Goal: Task Accomplishment & Management: Complete application form

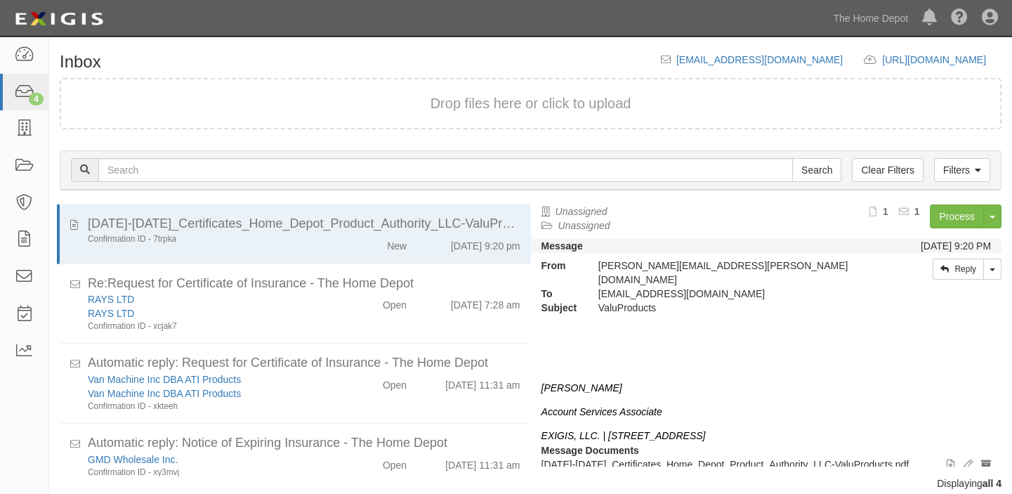
scroll to position [19, 0]
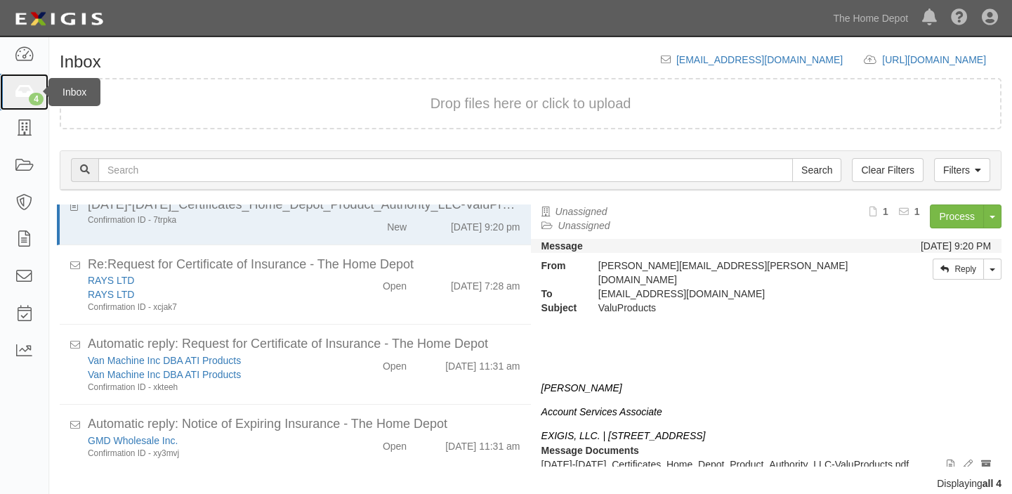
click at [25, 84] on icon at bounding box center [24, 92] width 20 height 16
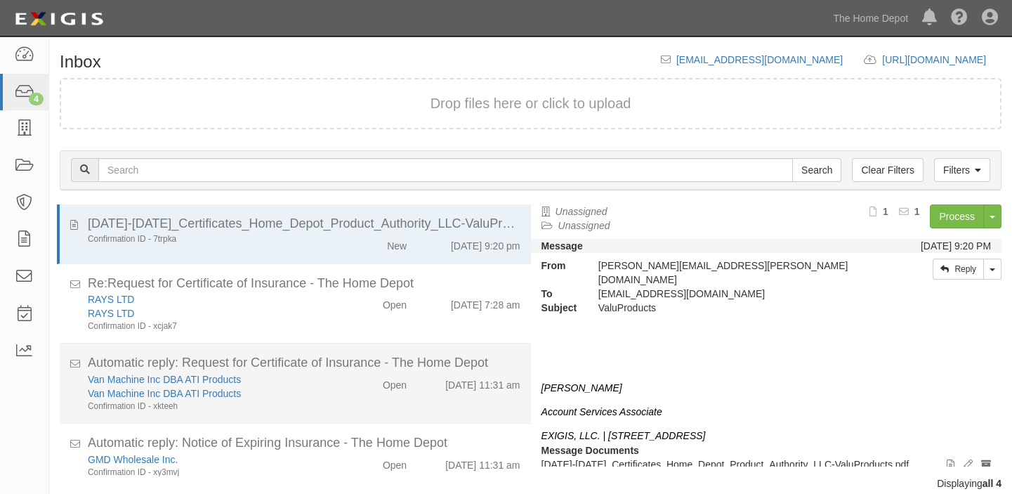
scroll to position [19, 0]
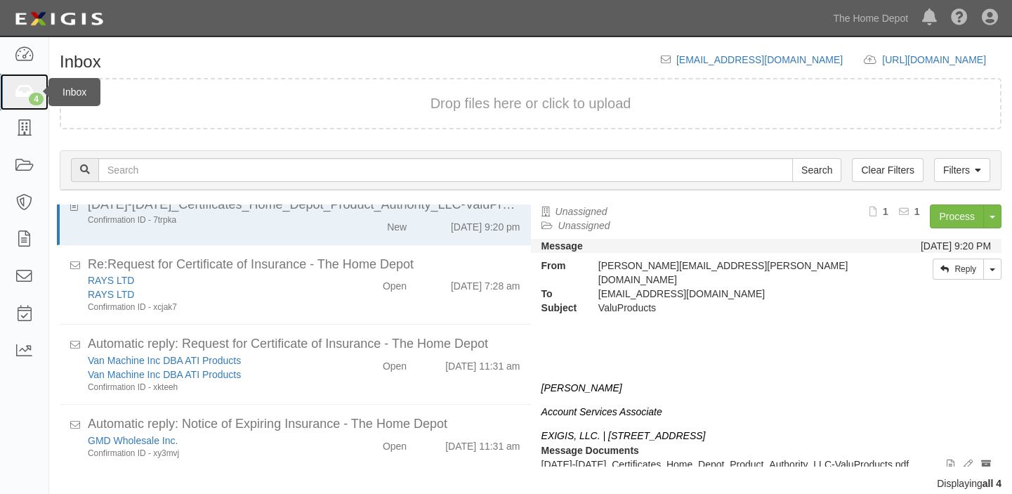
click at [40, 93] on div "4" at bounding box center [36, 99] width 15 height 13
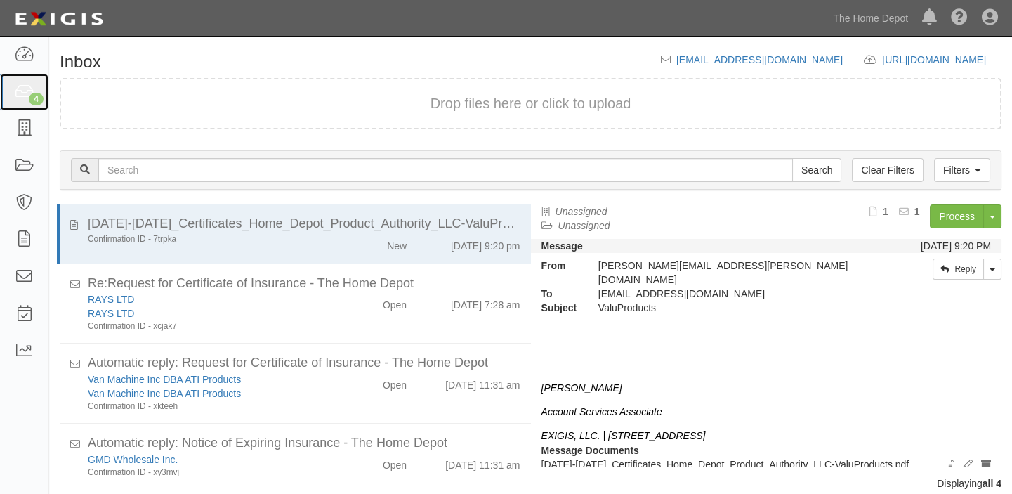
click at [10, 99] on link "4" at bounding box center [24, 92] width 48 height 37
click at [21, 98] on icon at bounding box center [24, 92] width 20 height 16
click at [20, 84] on icon at bounding box center [24, 92] width 20 height 16
click at [29, 95] on div "4" at bounding box center [36, 99] width 15 height 13
click at [2, 98] on link "4" at bounding box center [24, 92] width 48 height 37
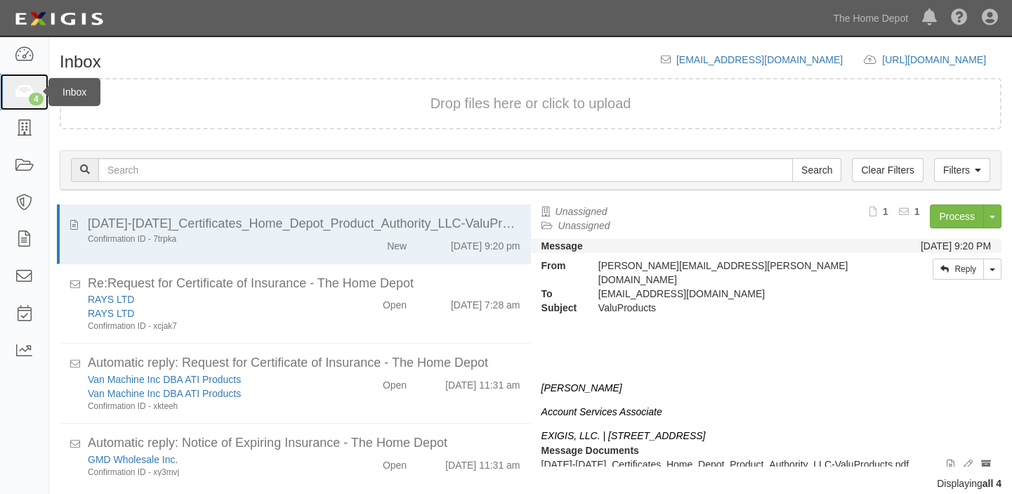
click at [8, 92] on link "4" at bounding box center [24, 92] width 48 height 37
click at [11, 98] on link "4" at bounding box center [24, 92] width 48 height 37
click at [48, 84] on div "Inbox" at bounding box center [74, 92] width 52 height 28
click at [23, 93] on icon at bounding box center [24, 92] width 20 height 16
click at [4, 100] on link "5" at bounding box center [24, 92] width 48 height 37
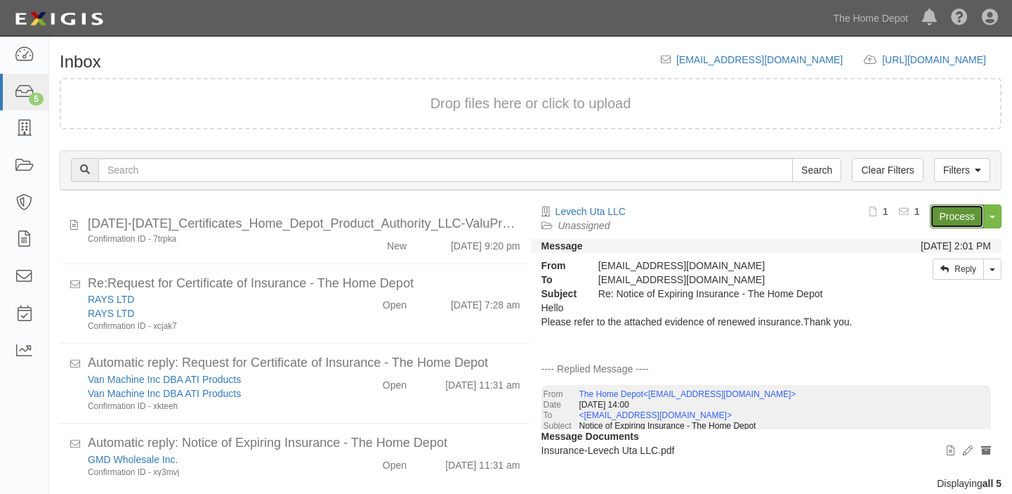
click at [968, 204] on link "Process" at bounding box center [957, 216] width 54 height 24
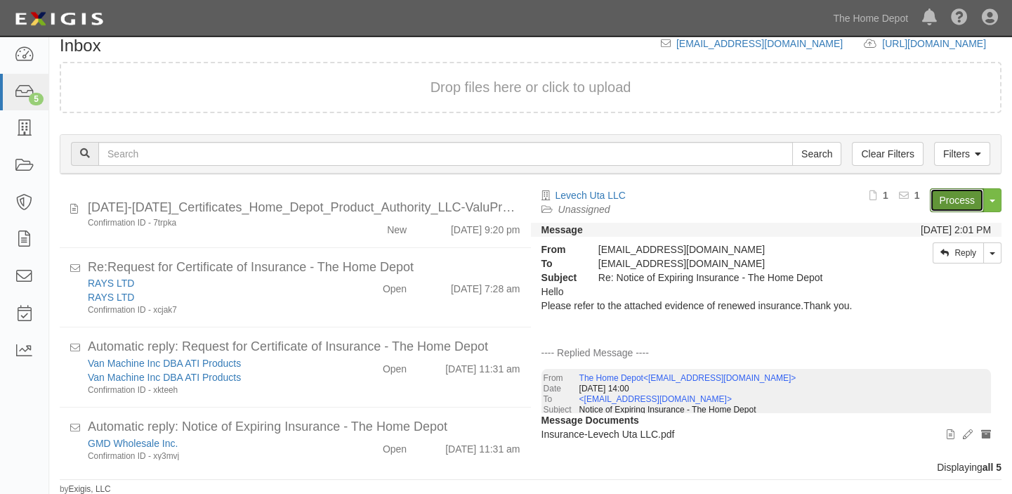
scroll to position [84, 0]
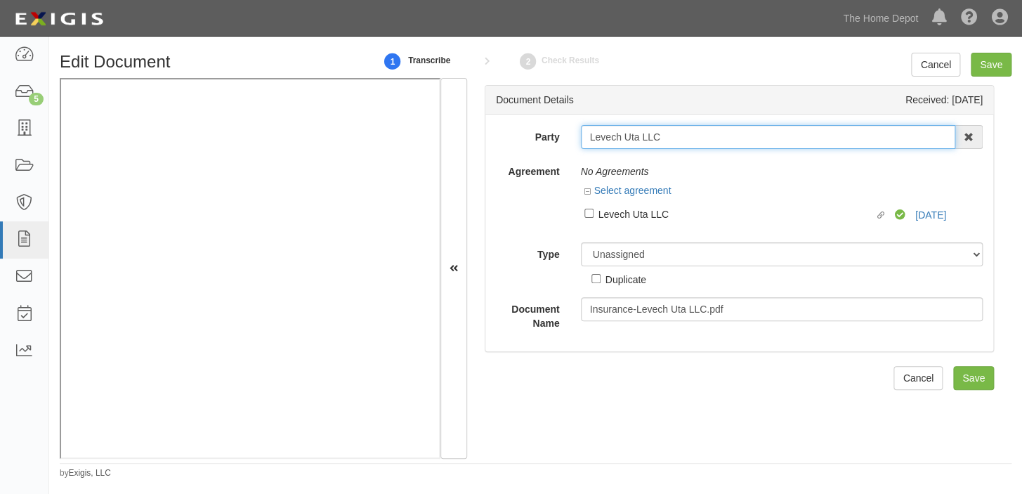
drag, startPoint x: 582, startPoint y: 139, endPoint x: 664, endPoint y: 140, distance: 82.2
click at [664, 140] on input "Levech Uta LLC" at bounding box center [768, 137] width 375 height 24
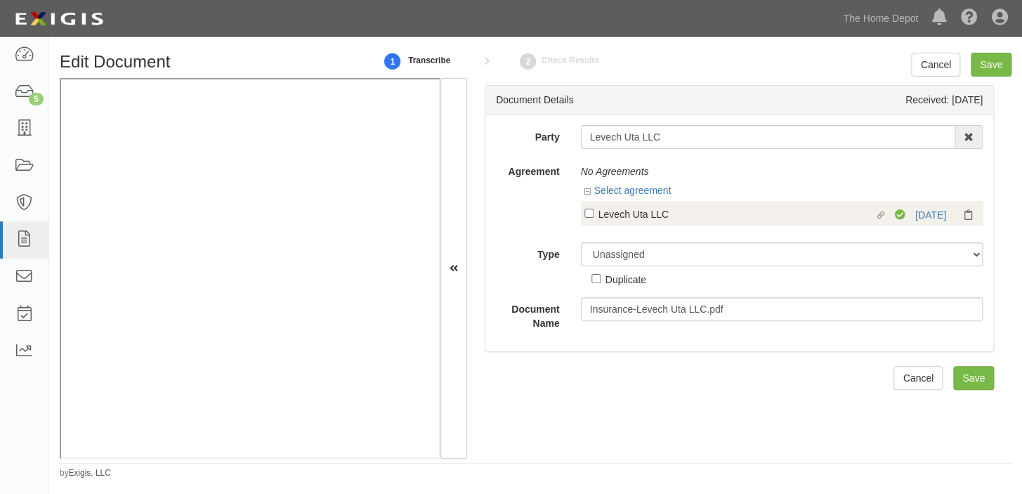
click at [614, 211] on div "Levech Uta LLC" at bounding box center [736, 213] width 276 height 15
click at [593, 211] on input "Linked agreement Levech Uta LLC Linked agreement" at bounding box center [588, 213] width 9 height 9
checkbox input "true"
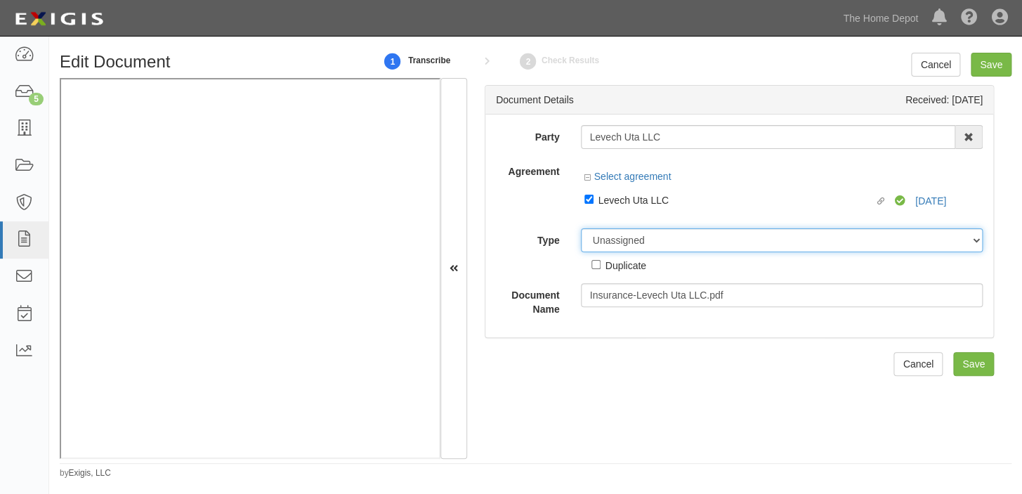
click at [614, 240] on select "Unassigned Binder Cancellation Notice Certificate Contract Endorsement Insuranc…" at bounding box center [782, 240] width 402 height 24
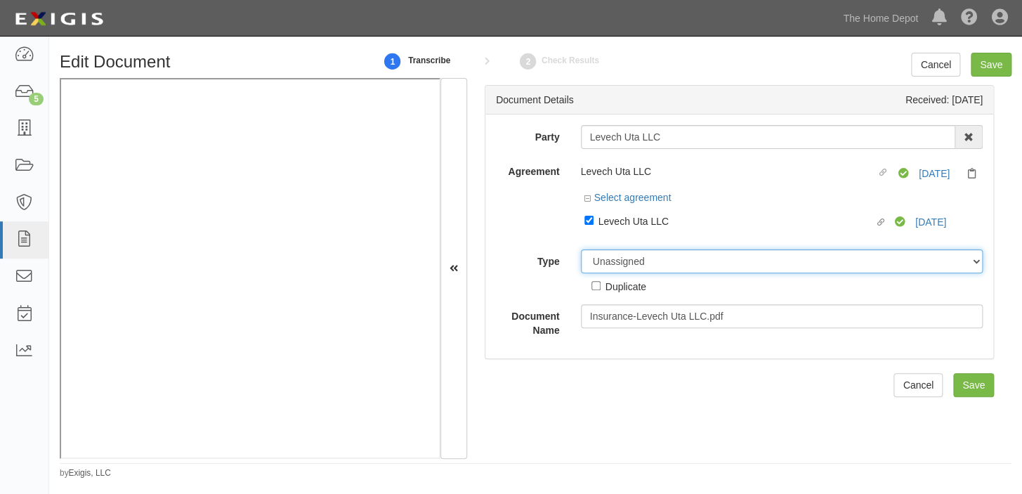
select select "CertificateDetail"
click at [581, 250] on select "Unassigned Binder Cancellation Notice Certificate Contract Endorsement Insuranc…" at bounding box center [782, 261] width 402 height 24
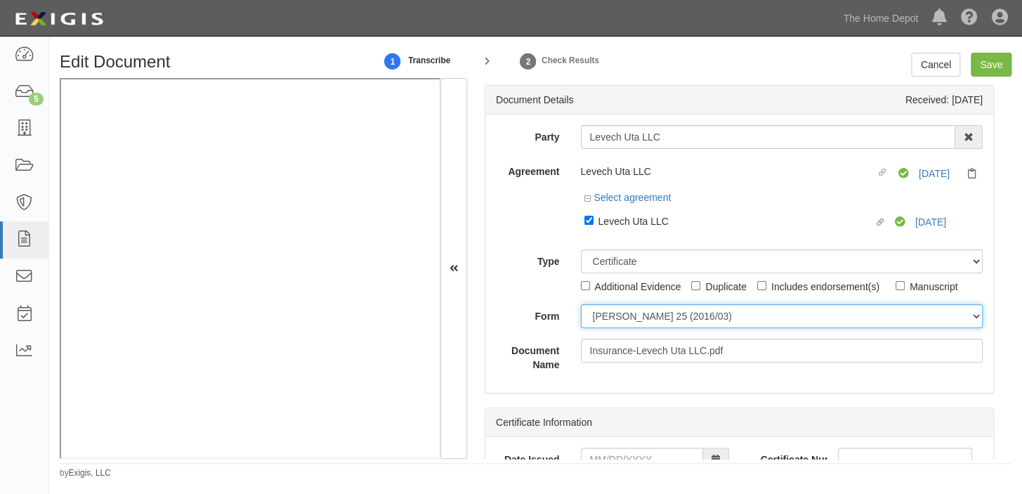
click at [624, 323] on select "ACORD 25 (2016/03) ACORD 101 ACORD 855 NY (2014/05) General" at bounding box center [782, 316] width 402 height 24
select select "GeneralFormDetail"
click at [581, 305] on select "ACORD 25 (2016/03) ACORD 101 ACORD 855 NY (2014/05) General" at bounding box center [782, 316] width 402 height 24
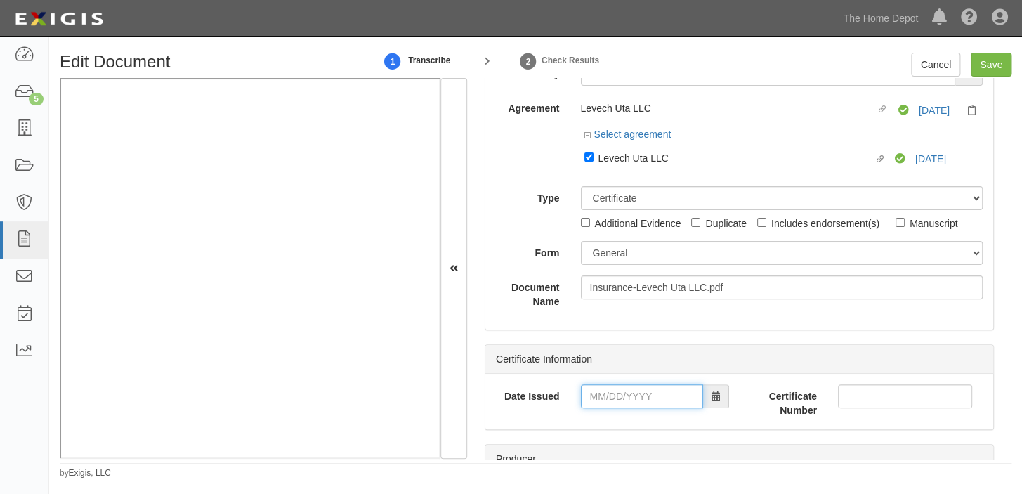
click at [623, 388] on input "Date Issued" at bounding box center [642, 396] width 122 height 24
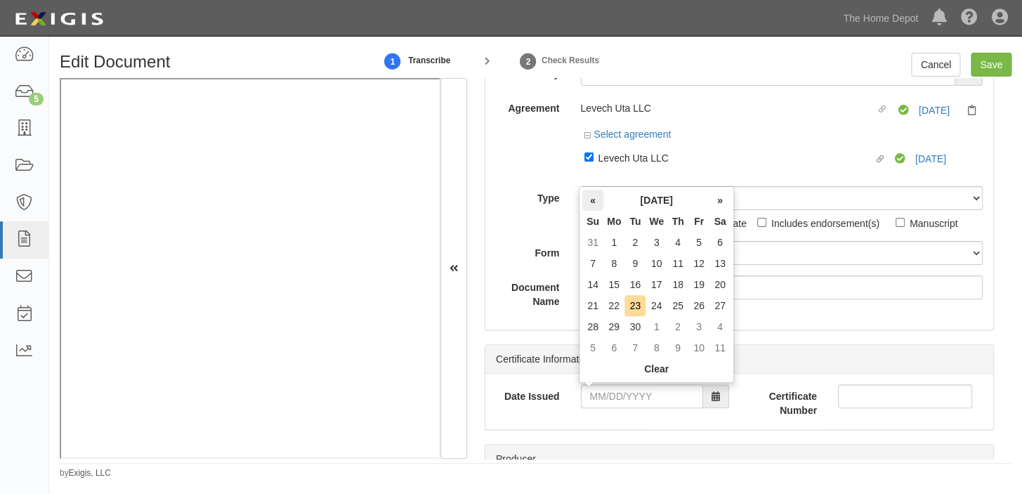
click at [593, 201] on th "«" at bounding box center [592, 200] width 21 height 21
click at [696, 322] on td "29" at bounding box center [698, 326] width 21 height 21
type input "08/29/2025"
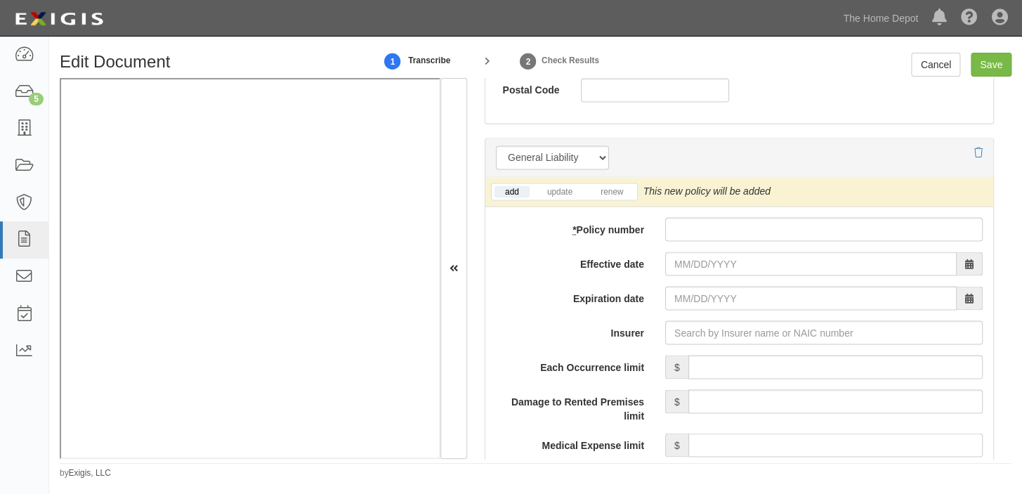
scroll to position [1021, 0]
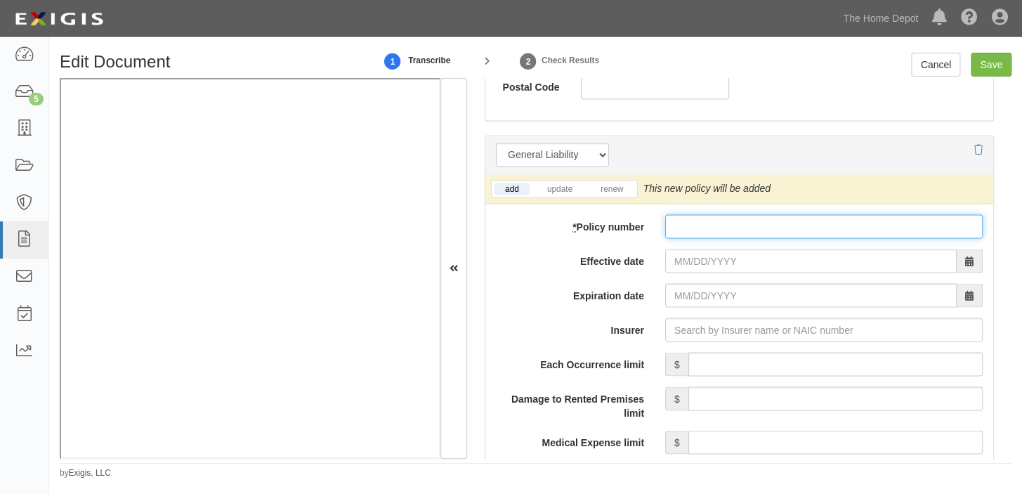
drag, startPoint x: 715, startPoint y: 228, endPoint x: 704, endPoint y: 251, distance: 25.1
click at [715, 228] on input "* Policy number" at bounding box center [823, 226] width 317 height 24
paste input "TZD220254419 0000000863"
type input "TZD220254419 0000000863"
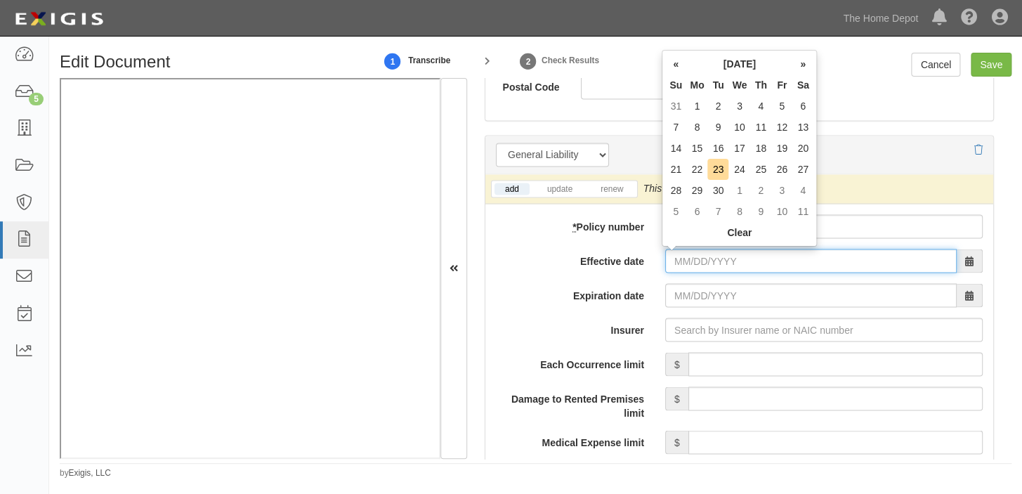
click at [697, 256] on input "Effective date" at bounding box center [810, 261] width 291 height 24
click at [674, 52] on div "« September 2025 » Su Mo Tu We Th Fr Sa 31 1 2 3 4 5 6 7 8 9 10 11 12 13 14 15 …" at bounding box center [738, 148] width 155 height 197
click at [669, 68] on th "«" at bounding box center [675, 63] width 21 height 21
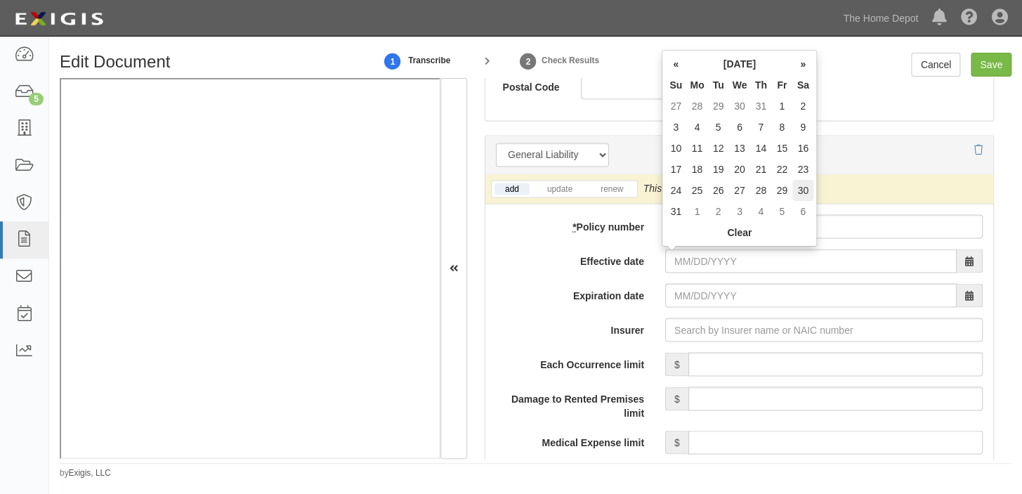
click at [808, 190] on td "30" at bounding box center [802, 190] width 21 height 21
type input "08/30/2025"
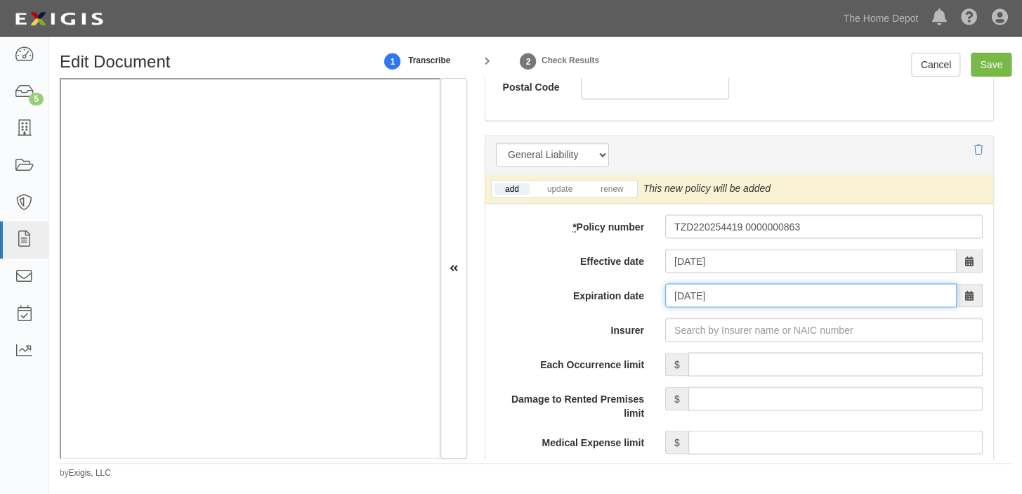
click at [735, 288] on input "08/30/2026" at bounding box center [810, 295] width 291 height 24
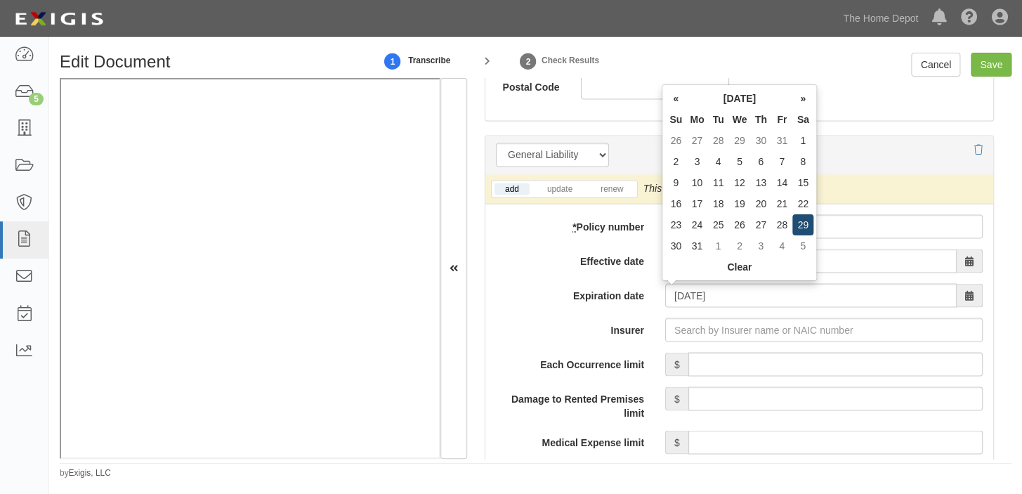
click at [798, 229] on td "29" at bounding box center [802, 224] width 21 height 21
type input "08/29/2026"
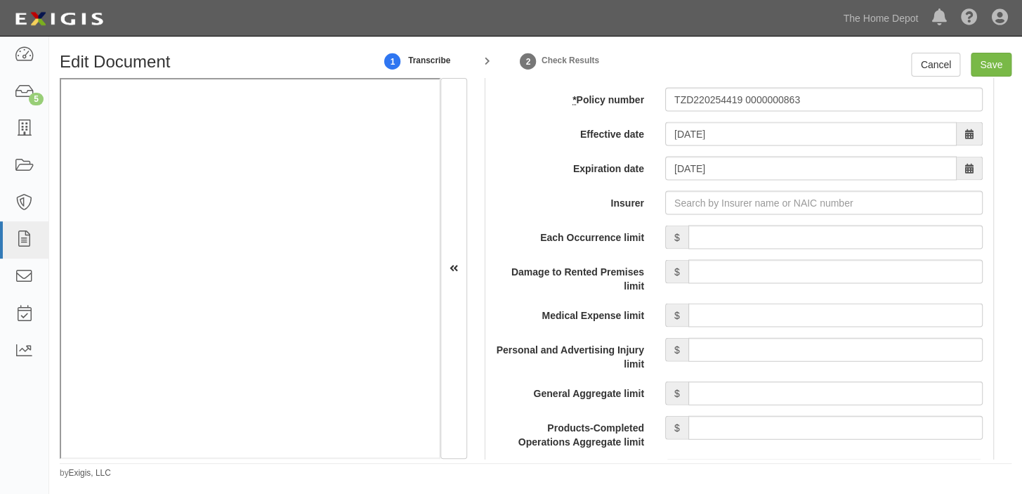
scroll to position [1149, 0]
click at [758, 231] on input "Each Occurrence limit" at bounding box center [835, 236] width 294 height 24
type input "4,000,000"
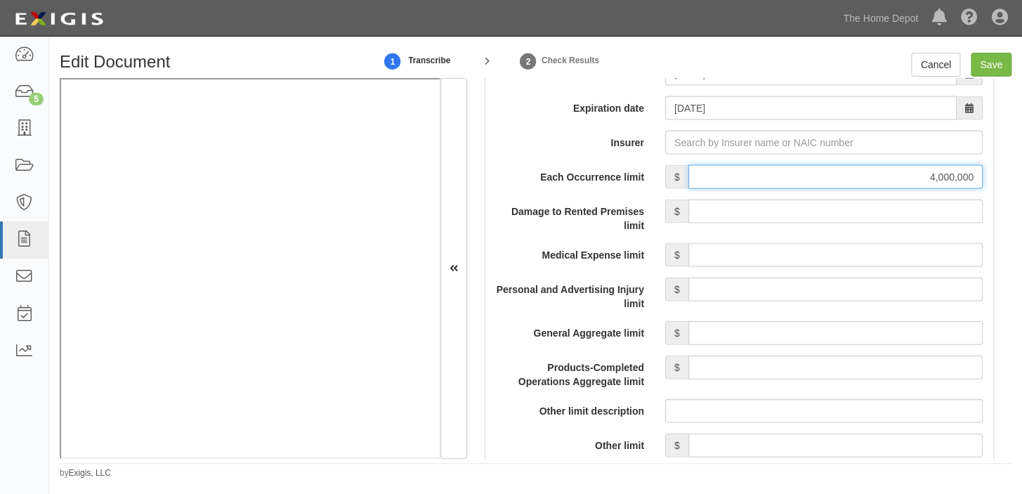
scroll to position [1276, 0]
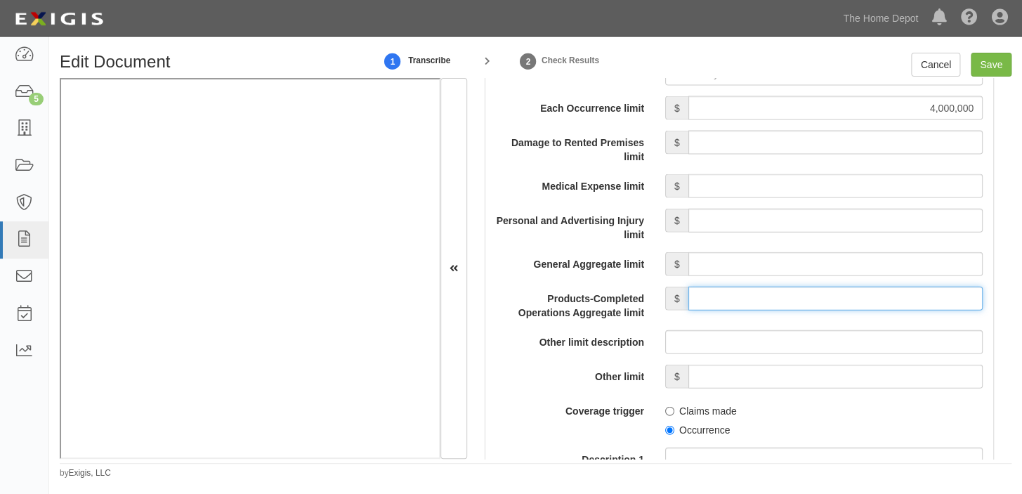
click at [810, 292] on input "Products-Completed Operations Aggregate limit" at bounding box center [835, 298] width 294 height 24
type input "4,000,000"
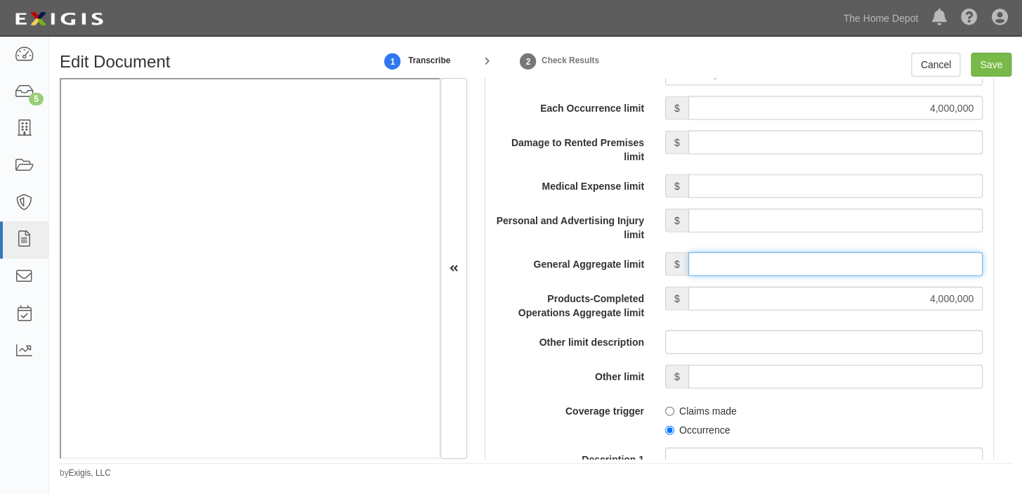
click at [805, 262] on input "General Aggregate limit" at bounding box center [835, 264] width 294 height 24
type input "4,000,000"
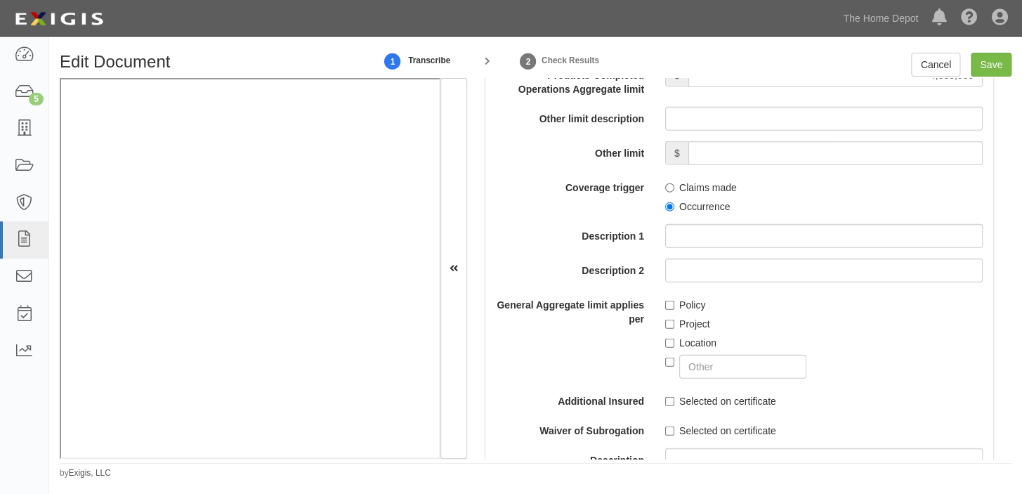
scroll to position [1531, 0]
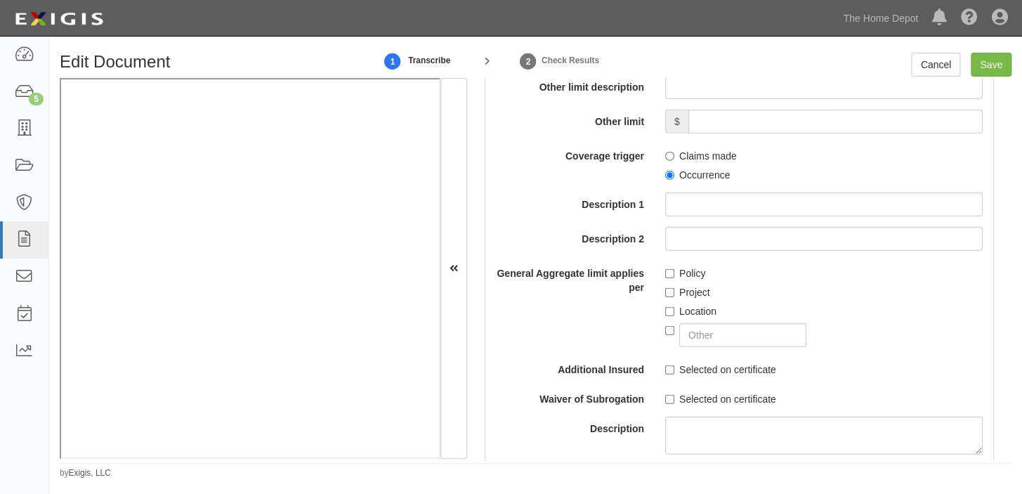
click at [692, 175] on label "Occurrence" at bounding box center [697, 175] width 65 height 14
click at [674, 175] on input "Occurrence" at bounding box center [669, 175] width 9 height 9
radio input "true"
click at [686, 276] on label "Policy" at bounding box center [685, 273] width 40 height 14
click at [674, 276] on input "Policy" at bounding box center [669, 273] width 9 height 9
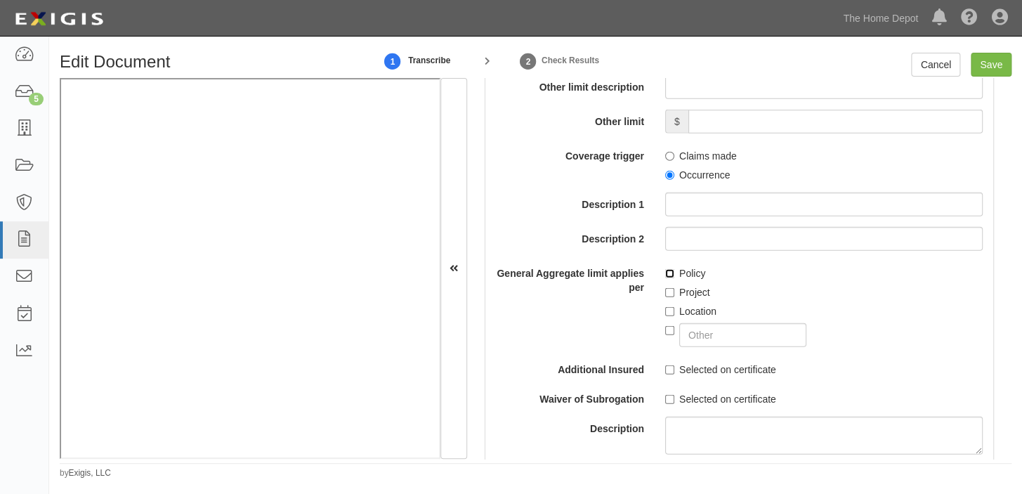
checkbox input "true"
click at [984, 70] on input "Save" at bounding box center [990, 65] width 41 height 24
type input "4000000"
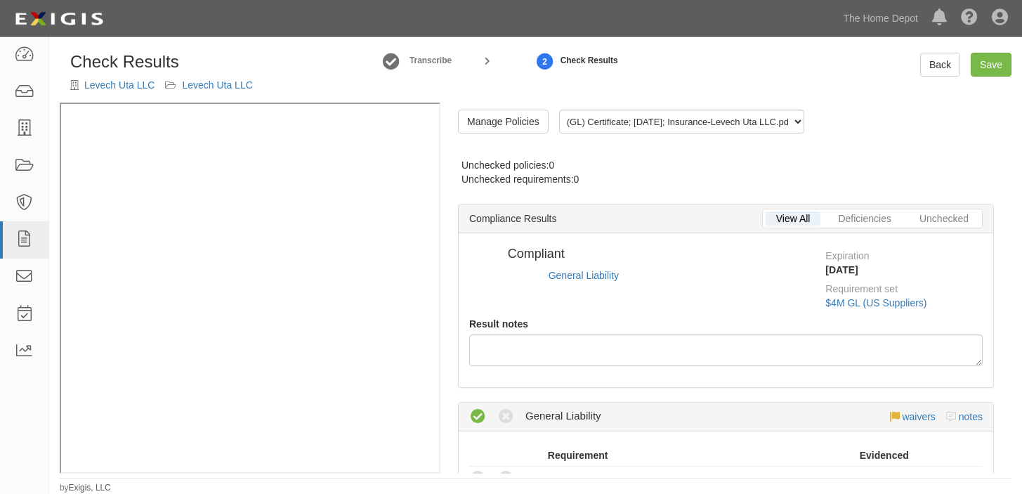
radio input "true"
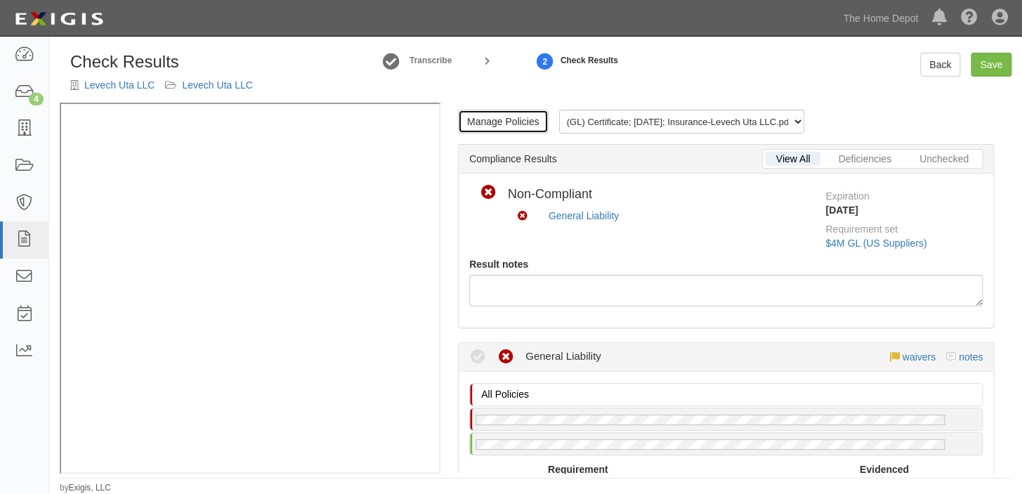
click at [497, 128] on link "Manage Policies" at bounding box center [503, 122] width 91 height 24
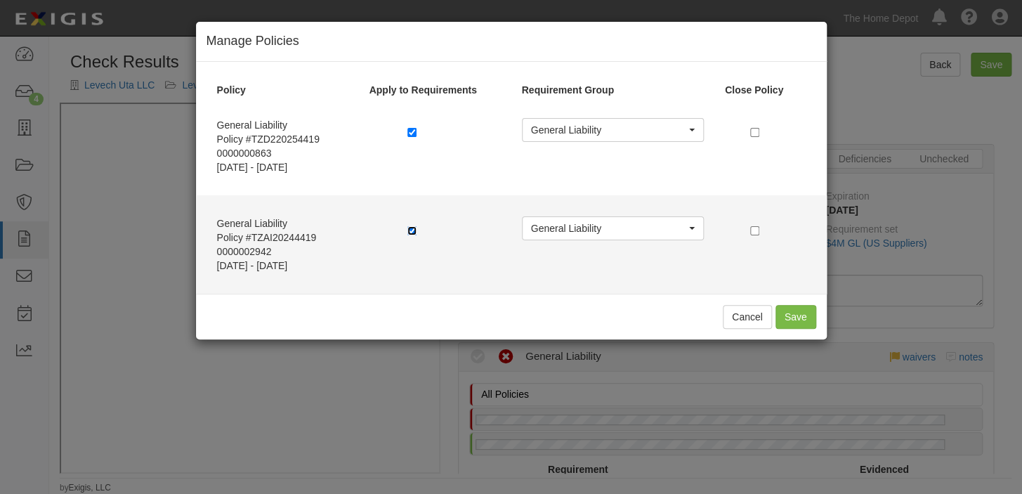
click at [407, 229] on input "checkbox" at bounding box center [411, 230] width 9 height 9
checkbox input "false"
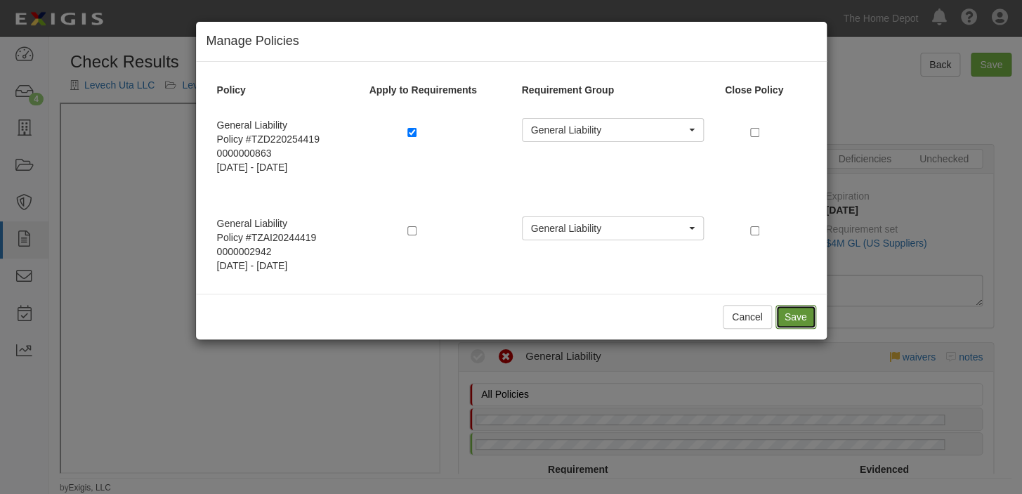
click at [791, 317] on button "Save" at bounding box center [795, 317] width 41 height 24
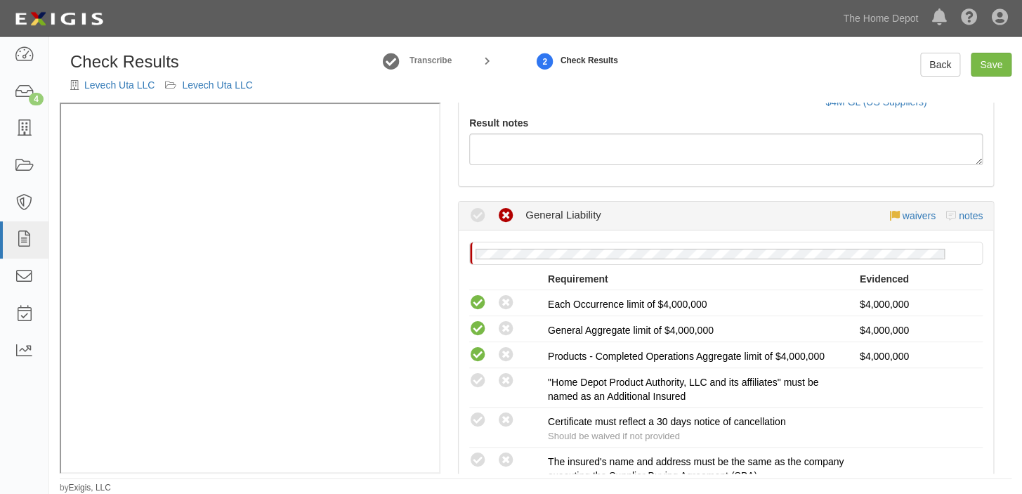
scroll to position [319, 0]
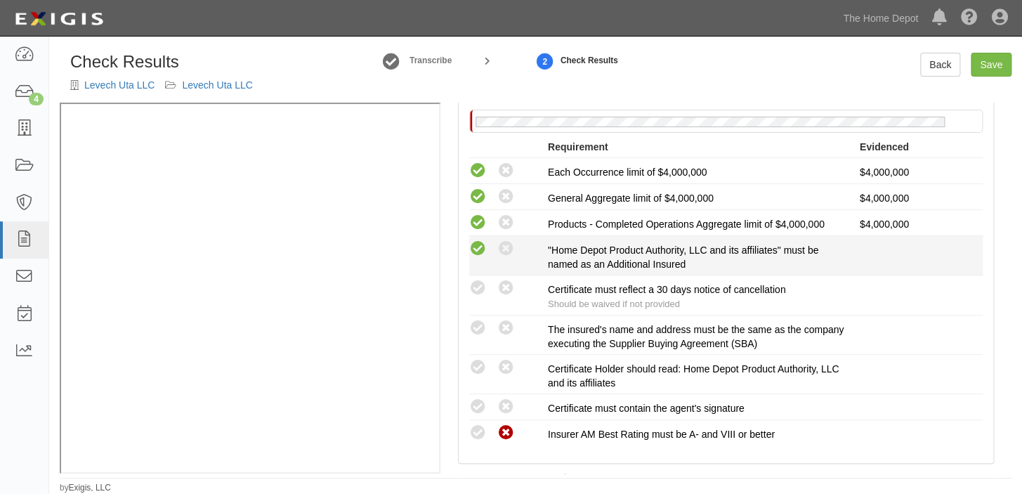
click at [477, 250] on icon at bounding box center [478, 249] width 18 height 18
radio input "true"
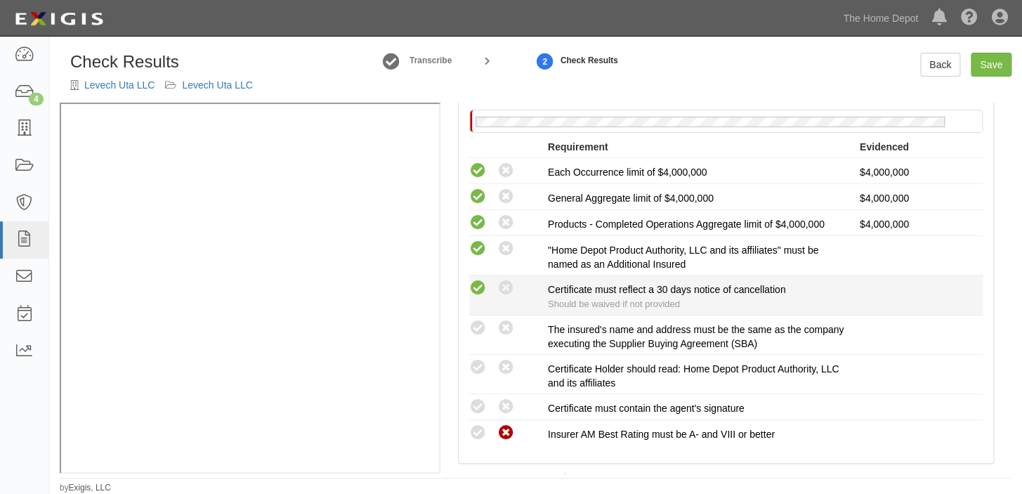
click at [480, 289] on icon at bounding box center [478, 288] width 18 height 18
radio input "true"
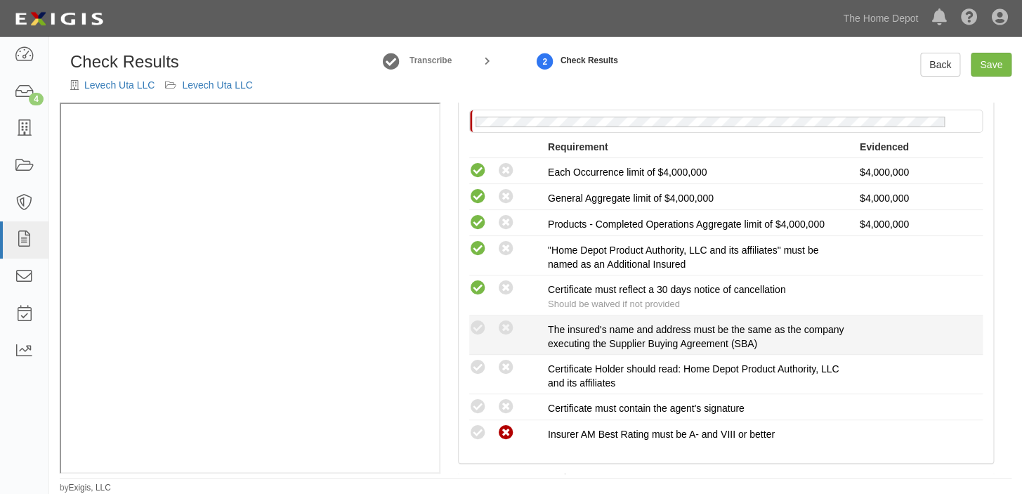
click at [490, 330] on div "Compliant Waived: Non-Compliant" at bounding box center [508, 328] width 79 height 18
click at [477, 327] on icon at bounding box center [478, 328] width 18 height 18
radio input "true"
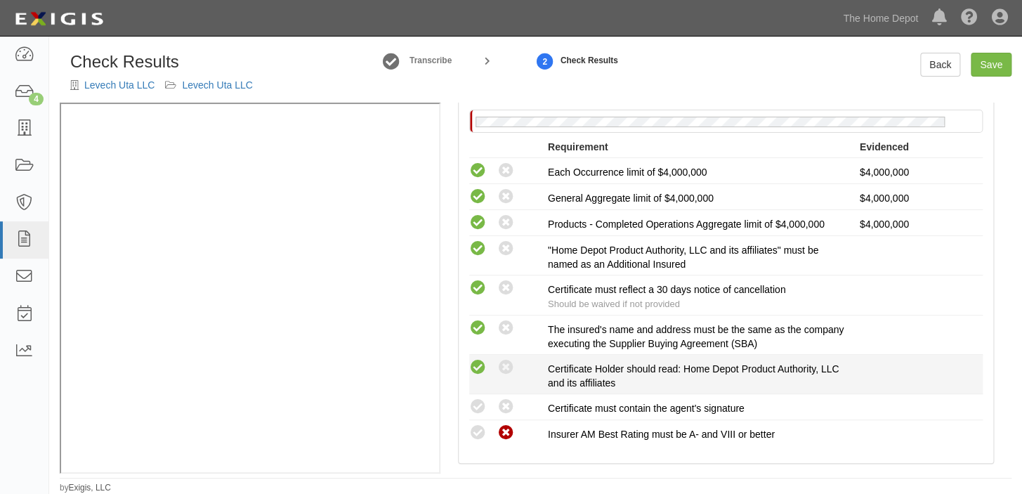
click at [473, 371] on icon at bounding box center [478, 368] width 18 height 18
radio input "true"
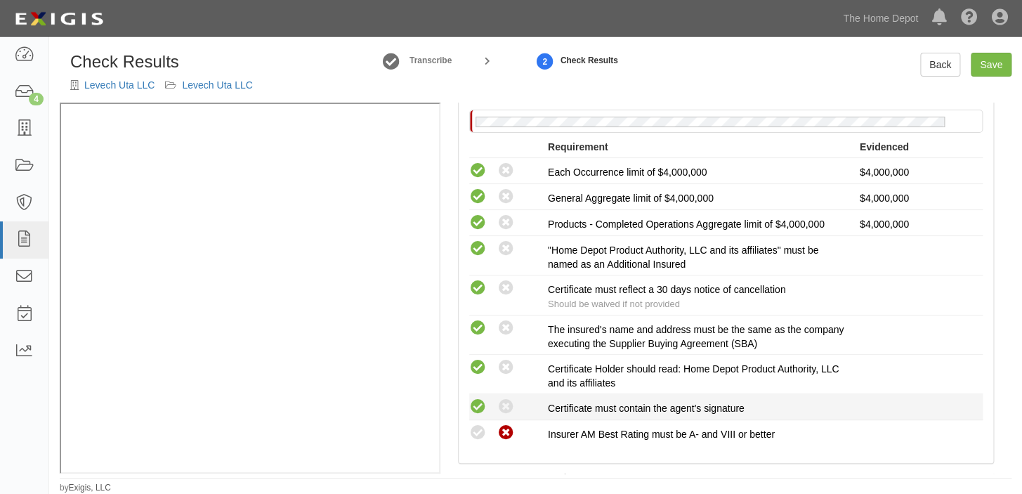
click at [482, 398] on icon at bounding box center [478, 407] width 18 height 18
radio input "true"
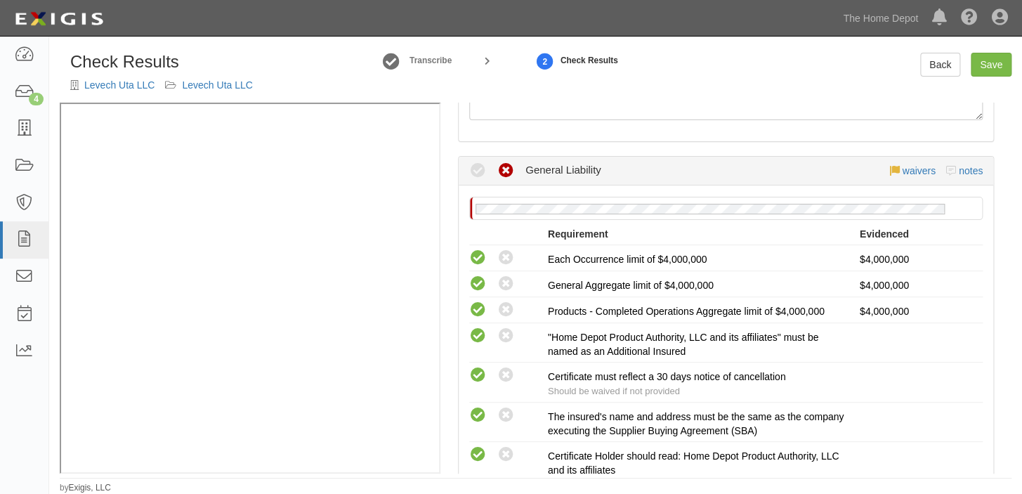
scroll to position [191, 0]
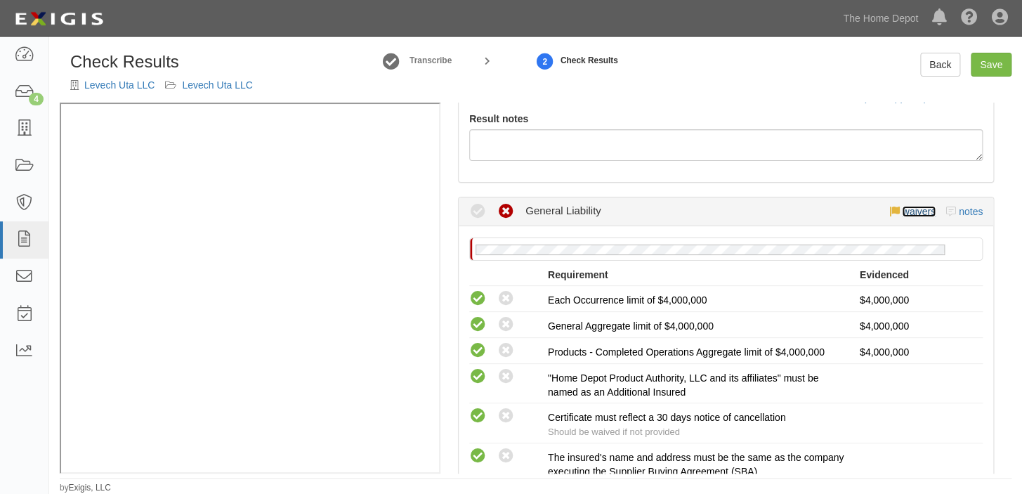
click at [902, 211] on link "waivers" at bounding box center [918, 211] width 33 height 11
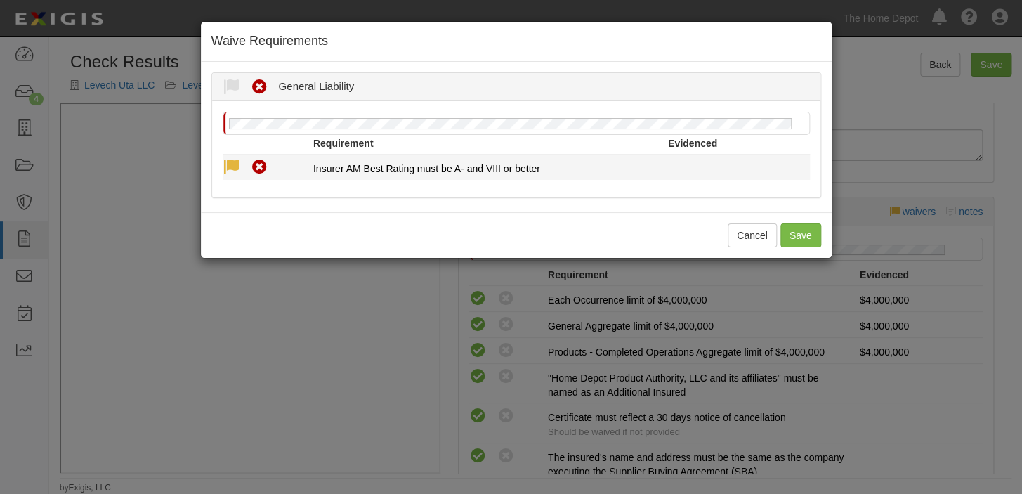
click at [231, 166] on icon at bounding box center [232, 168] width 18 height 18
radio input "true"
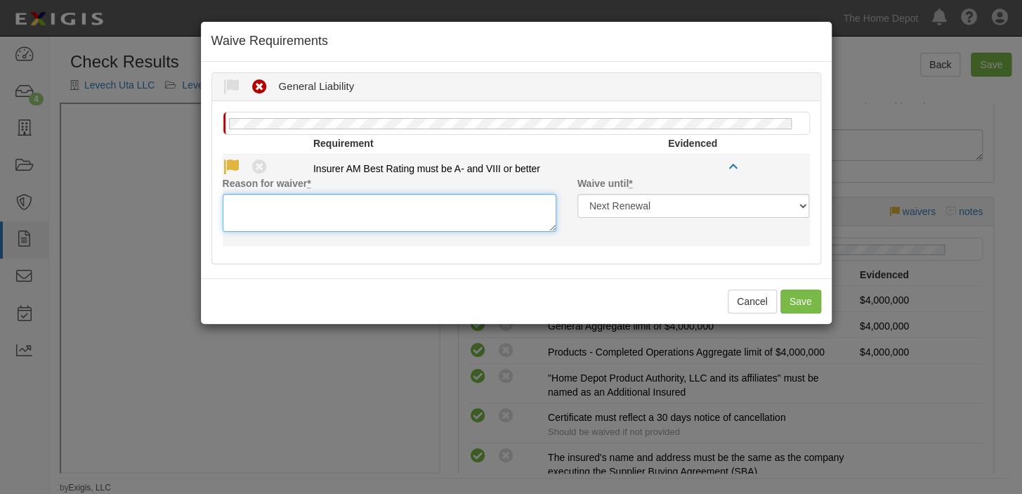
click at [312, 211] on textarea "Reason for waiver *" at bounding box center [390, 213] width 334 height 38
paste textarea "PICC Property and Casualty Company Limited"
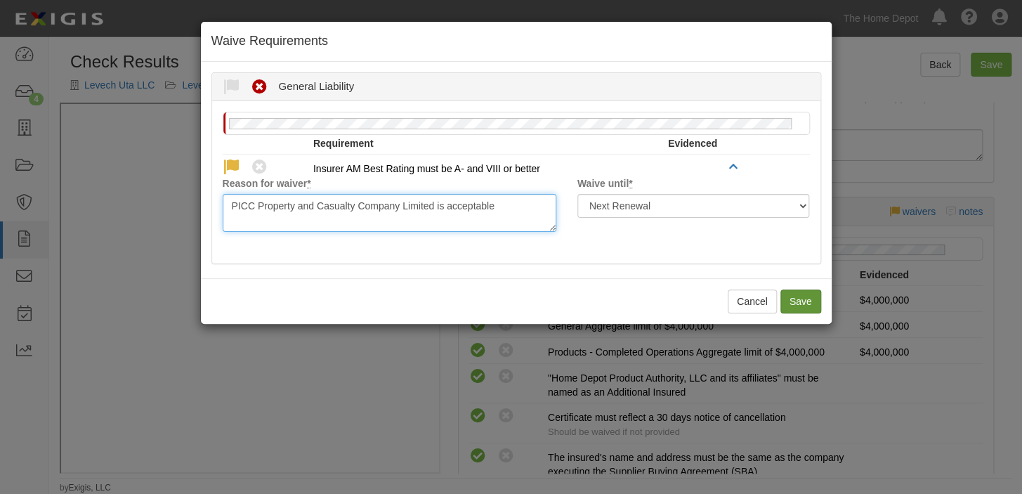
type textarea "PICC Property and Casualty Company Limited is acceptable"
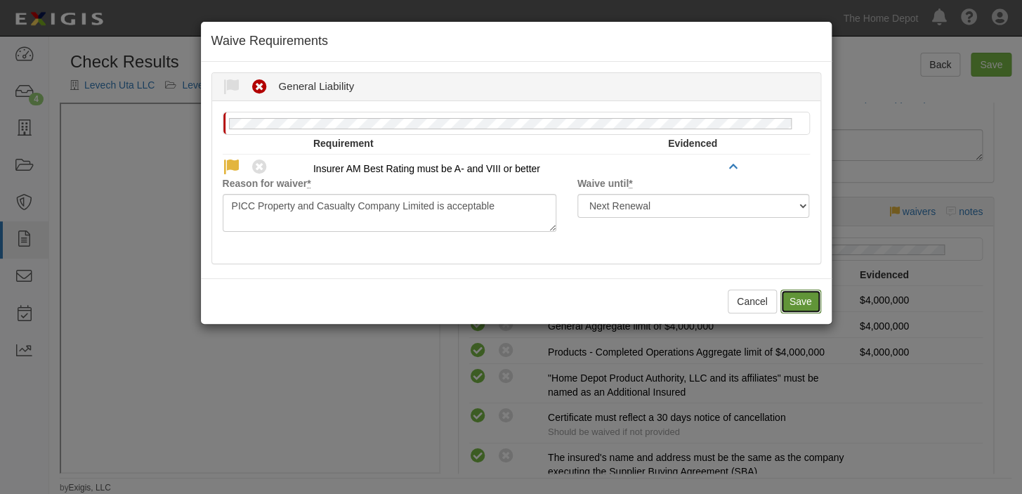
click at [805, 306] on button "Save" at bounding box center [800, 301] width 41 height 24
radio input "true"
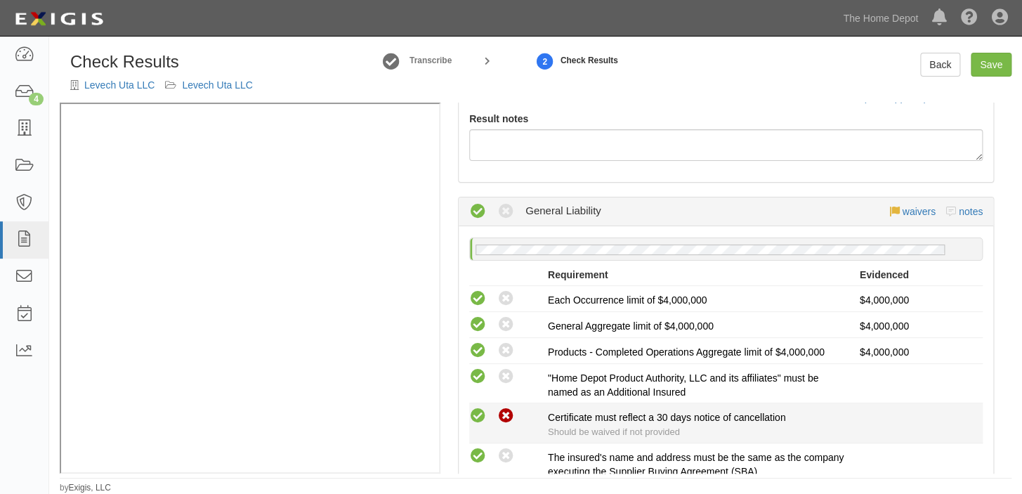
click at [504, 409] on icon at bounding box center [506, 416] width 18 height 18
radio input "true"
radio input "false"
radio input "true"
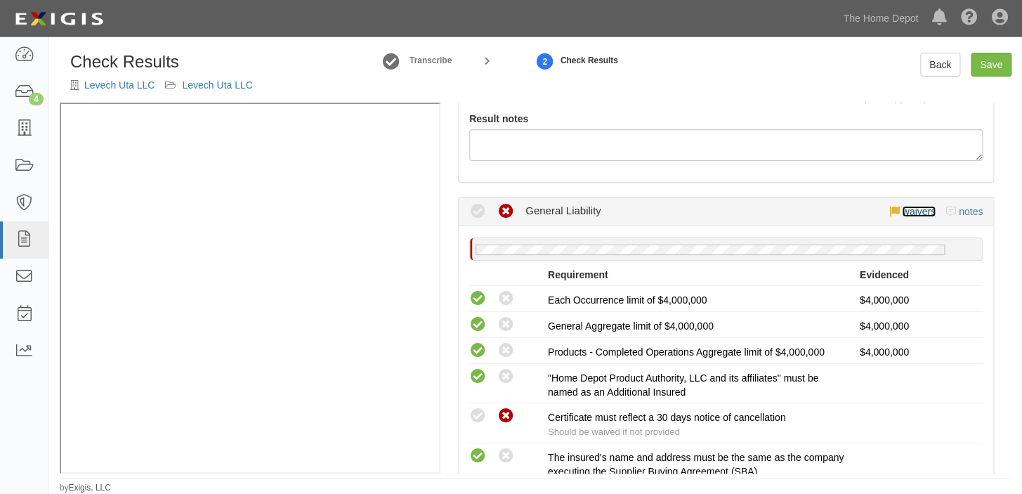
click at [906, 213] on link "waivers" at bounding box center [918, 211] width 33 height 11
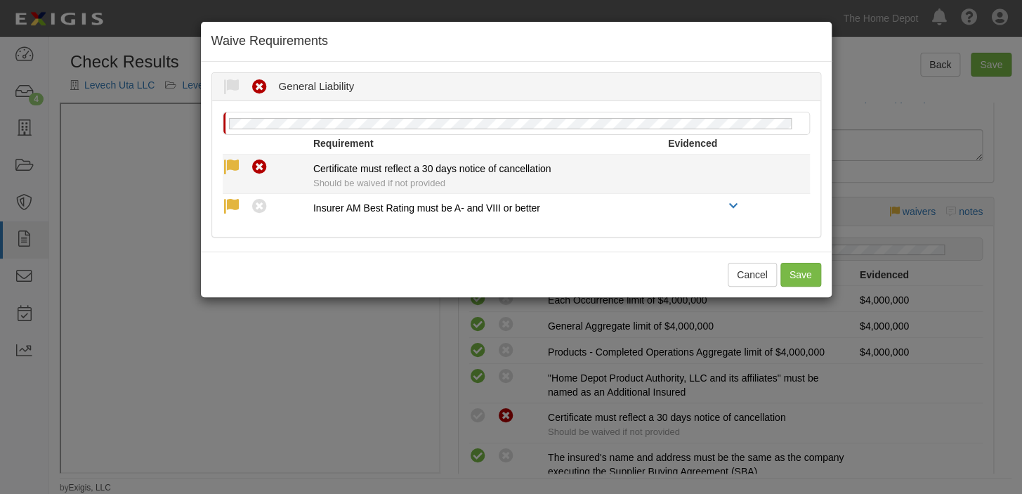
click at [229, 167] on icon at bounding box center [232, 168] width 18 height 18
radio input "true"
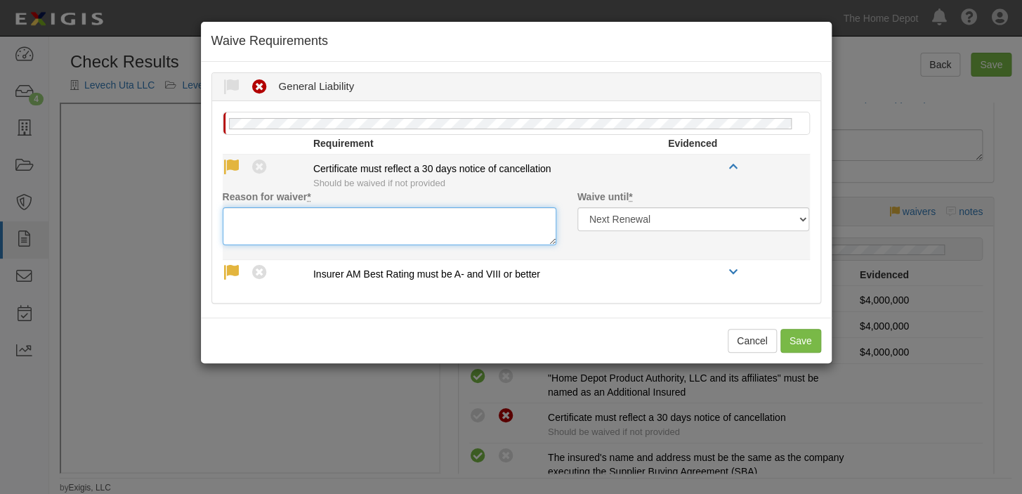
click at [242, 224] on textarea "Reason for waiver *" at bounding box center [390, 226] width 334 height 38
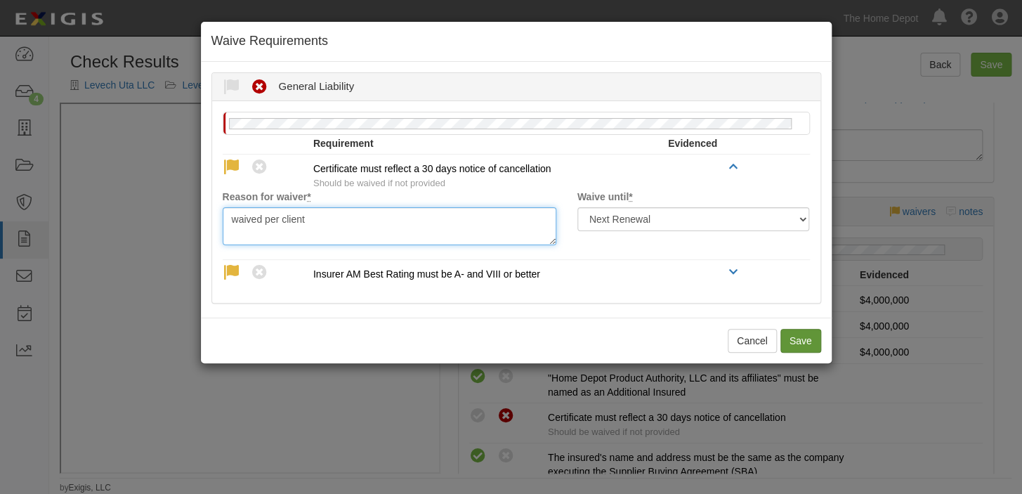
type textarea "waived per client"
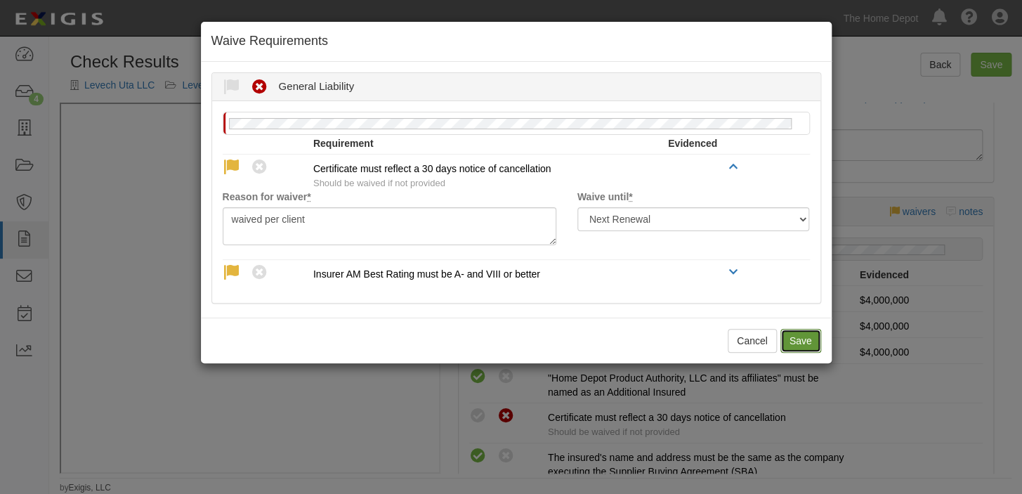
click at [814, 343] on button "Save" at bounding box center [800, 341] width 41 height 24
radio input "true"
radio input "false"
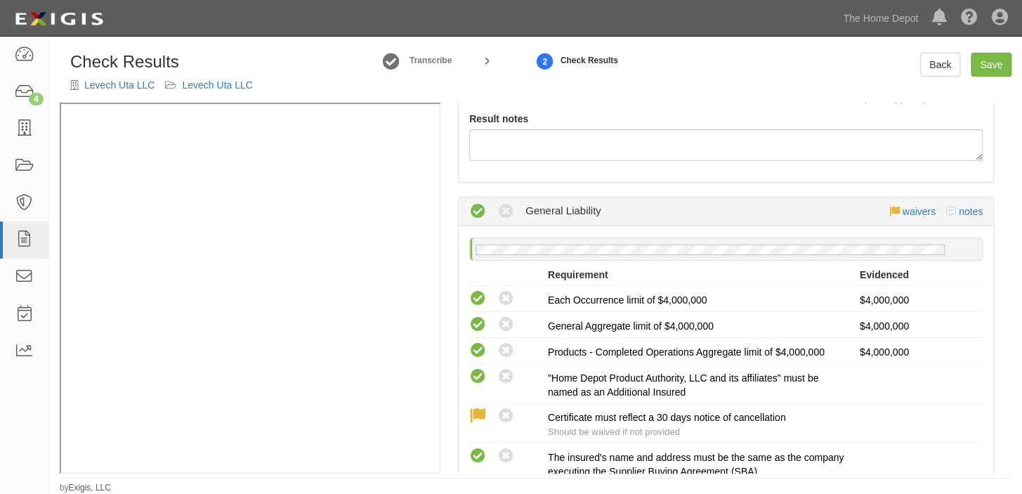
scroll to position [0, 0]
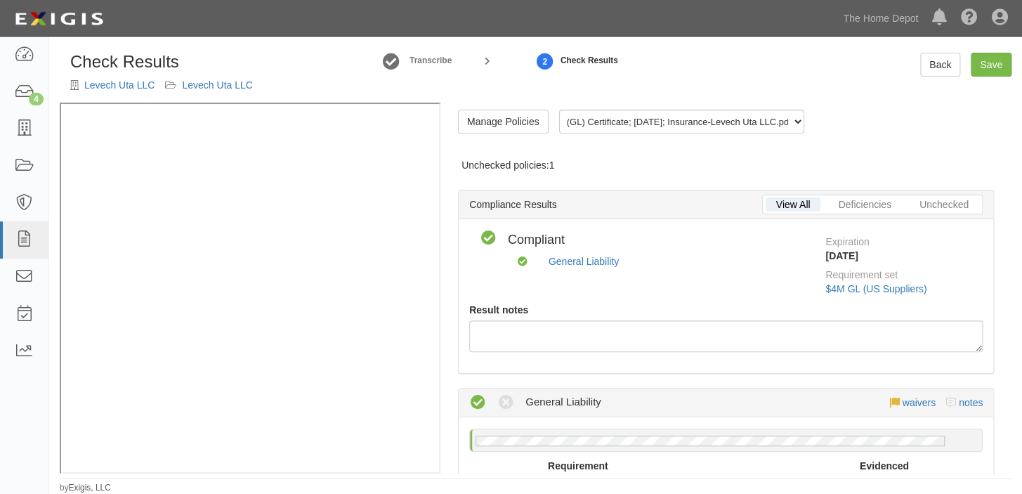
click at [986, 78] on div "Check Results Levech Uta LLC Levech Uta LLC Transcribe 2 Check Results Back Save" at bounding box center [535, 78] width 972 height 50
click at [988, 69] on link "Save" at bounding box center [990, 65] width 41 height 24
radio input "true"
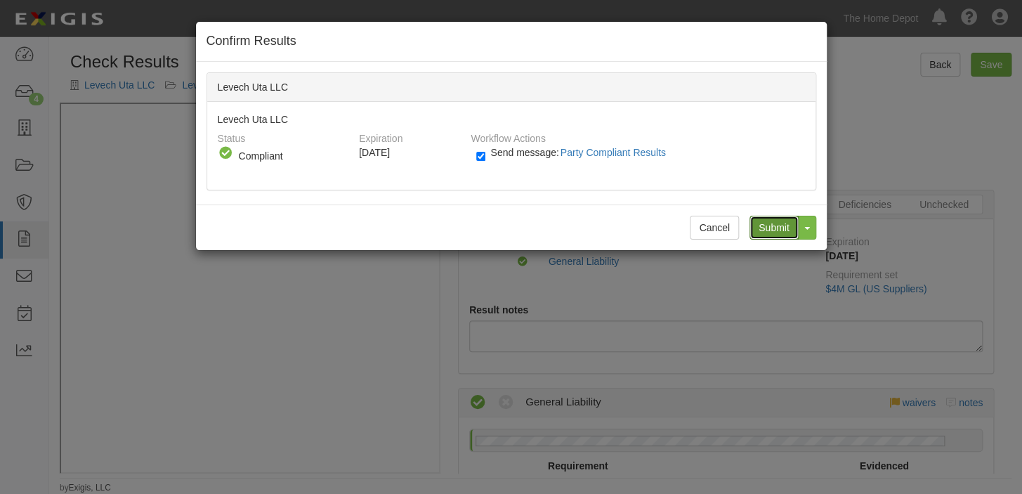
click at [786, 222] on input "Submit" at bounding box center [773, 228] width 49 height 24
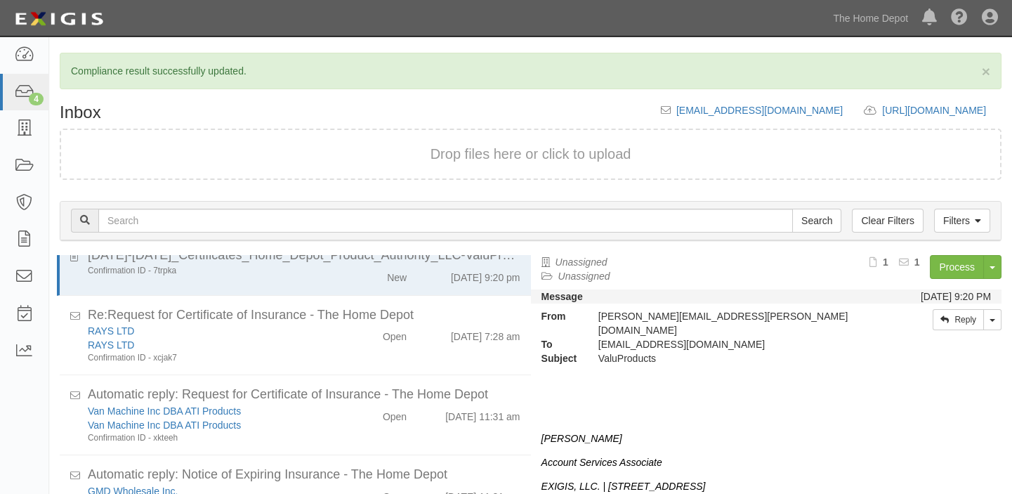
scroll to position [67, 0]
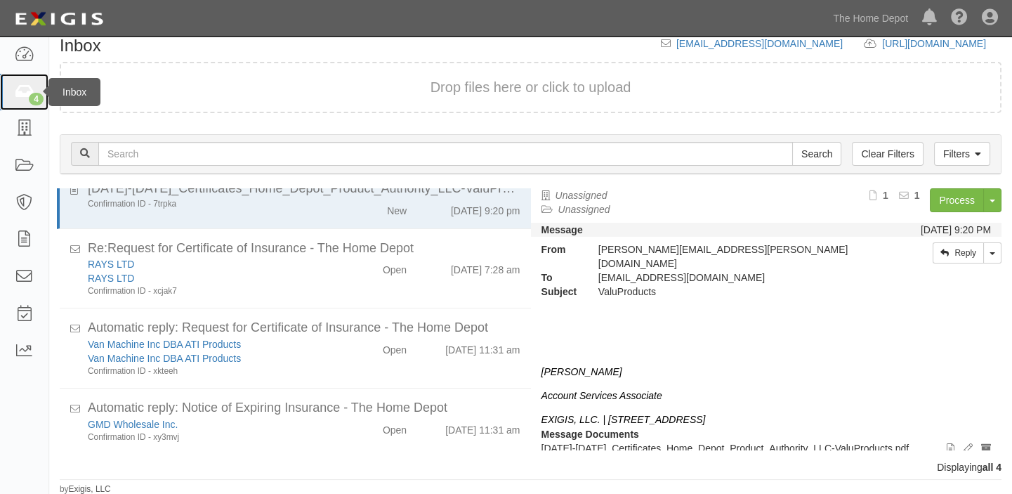
click at [25, 84] on icon at bounding box center [24, 92] width 20 height 16
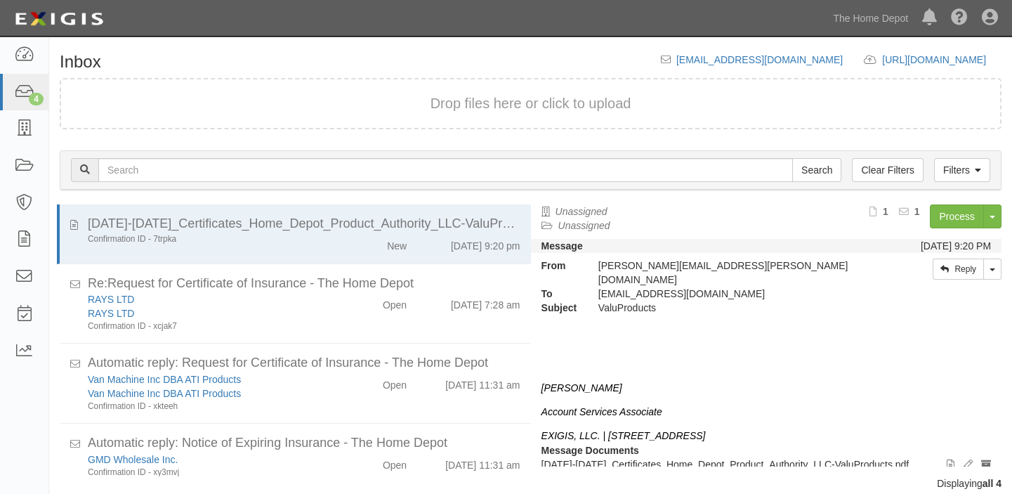
scroll to position [19, 0]
click at [15, 88] on icon at bounding box center [24, 92] width 20 height 16
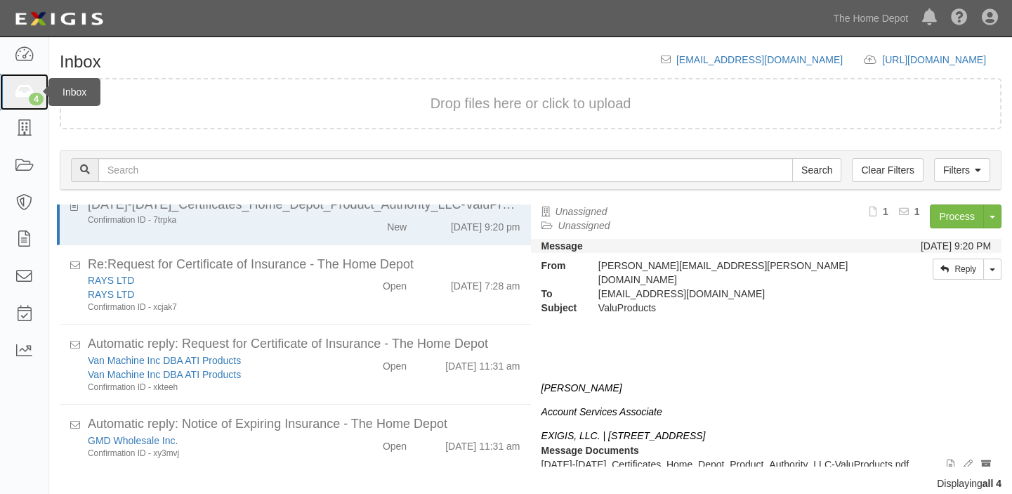
click at [22, 96] on icon at bounding box center [24, 92] width 20 height 16
